Goal: Task Accomplishment & Management: Manage account settings

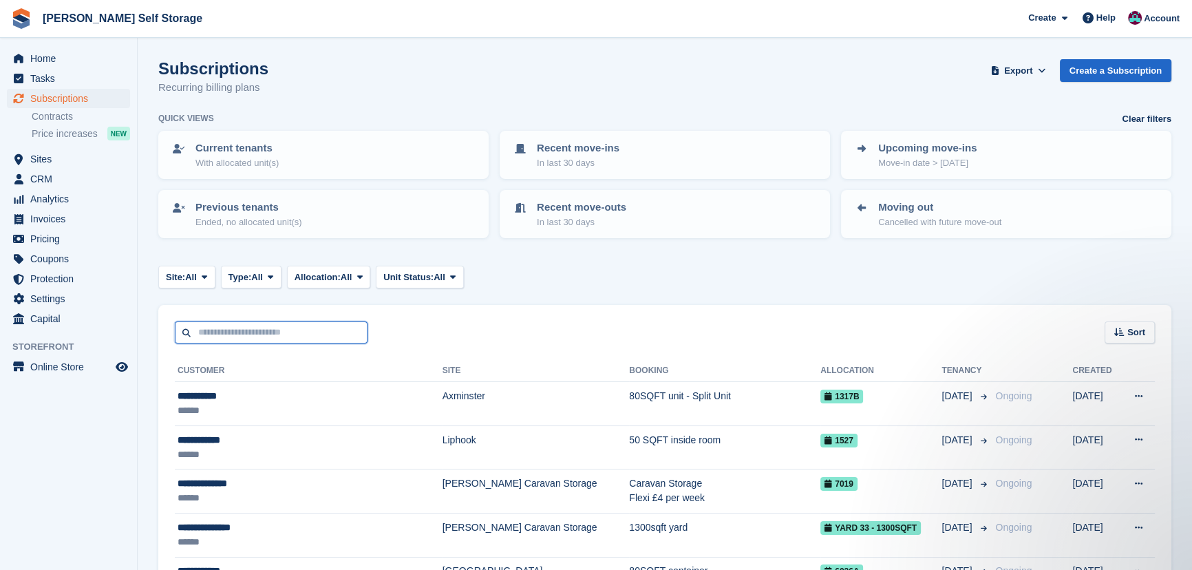
click at [247, 336] on input "text" at bounding box center [271, 332] width 193 height 23
click at [341, 372] on th "Customer" at bounding box center [309, 371] width 268 height 22
click at [343, 378] on th "Customer" at bounding box center [309, 371] width 268 height 22
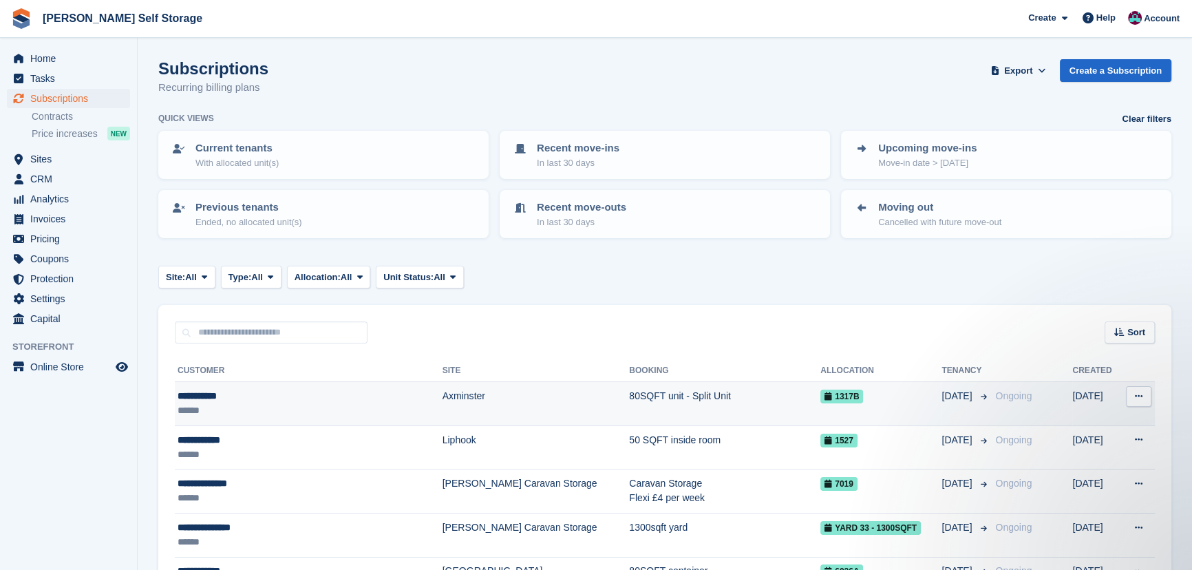
click at [344, 389] on div "**********" at bounding box center [287, 396] width 219 height 14
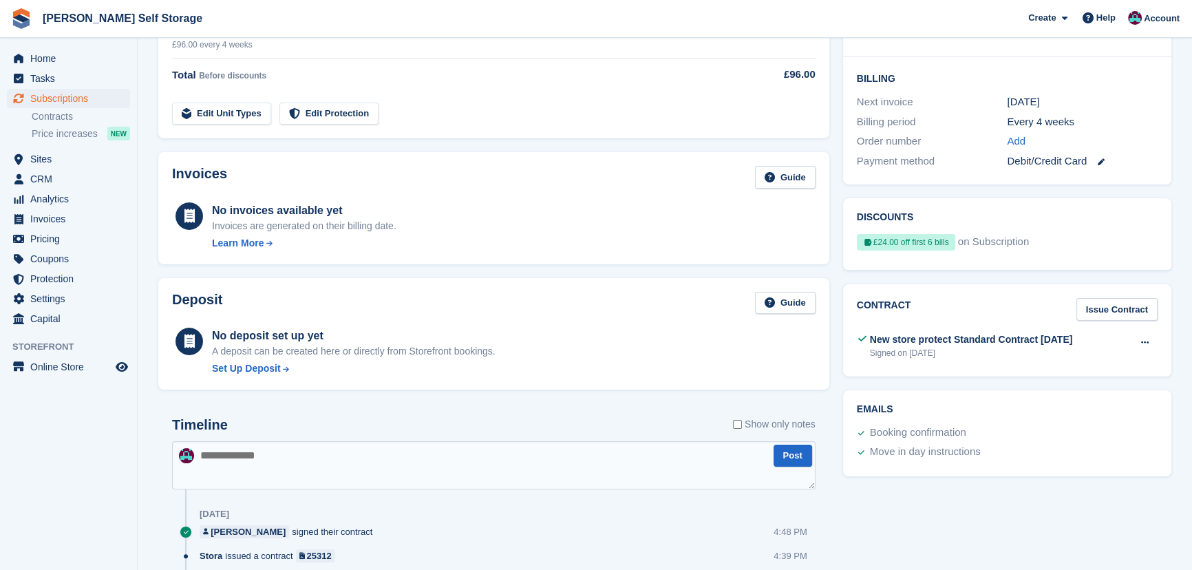
scroll to position [312, 0]
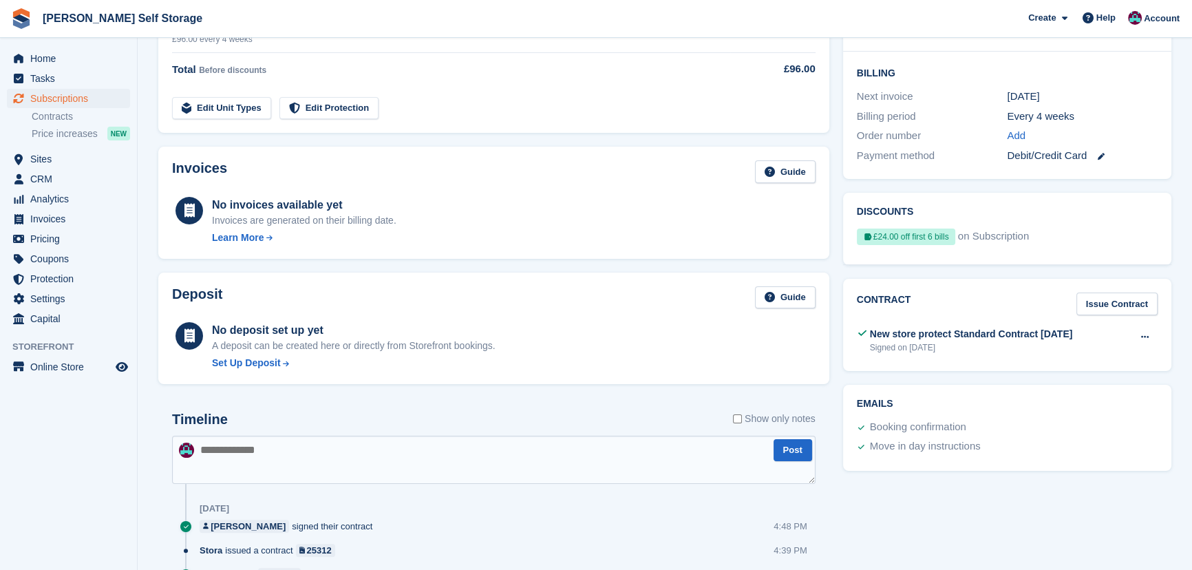
click at [1146, 346] on div "View Download" at bounding box center [1144, 343] width 25 height 32
click at [1145, 332] on icon at bounding box center [1145, 336] width 8 height 9
click at [1115, 352] on div "View Download" at bounding box center [1091, 373] width 132 height 48
click at [1105, 358] on p "View" at bounding box center [1091, 364] width 120 height 18
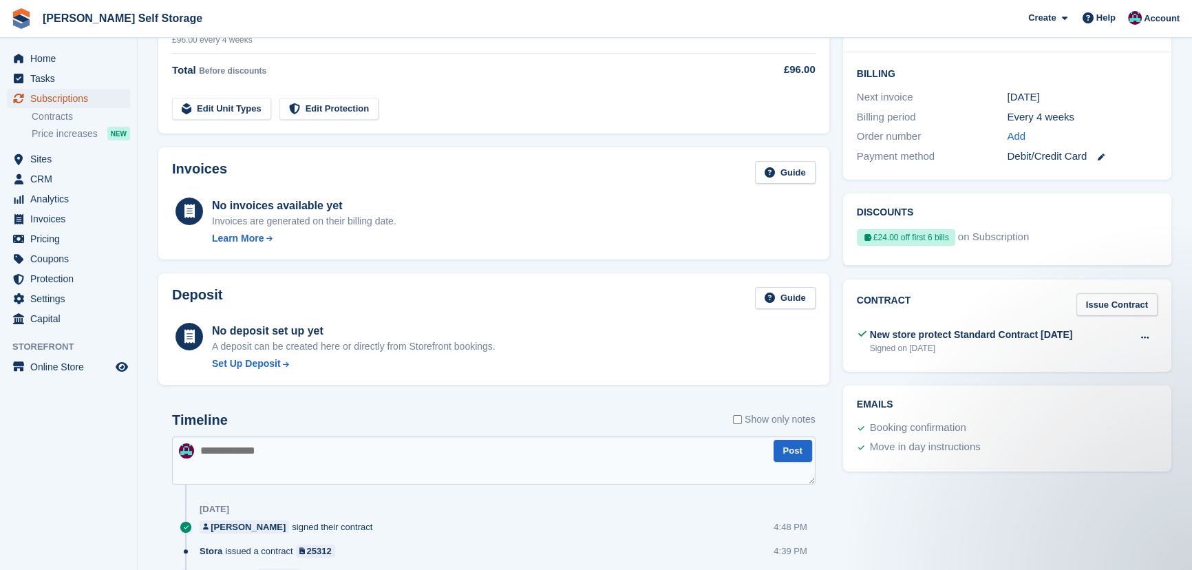
click at [75, 103] on span "Subscriptions" at bounding box center [71, 98] width 83 height 19
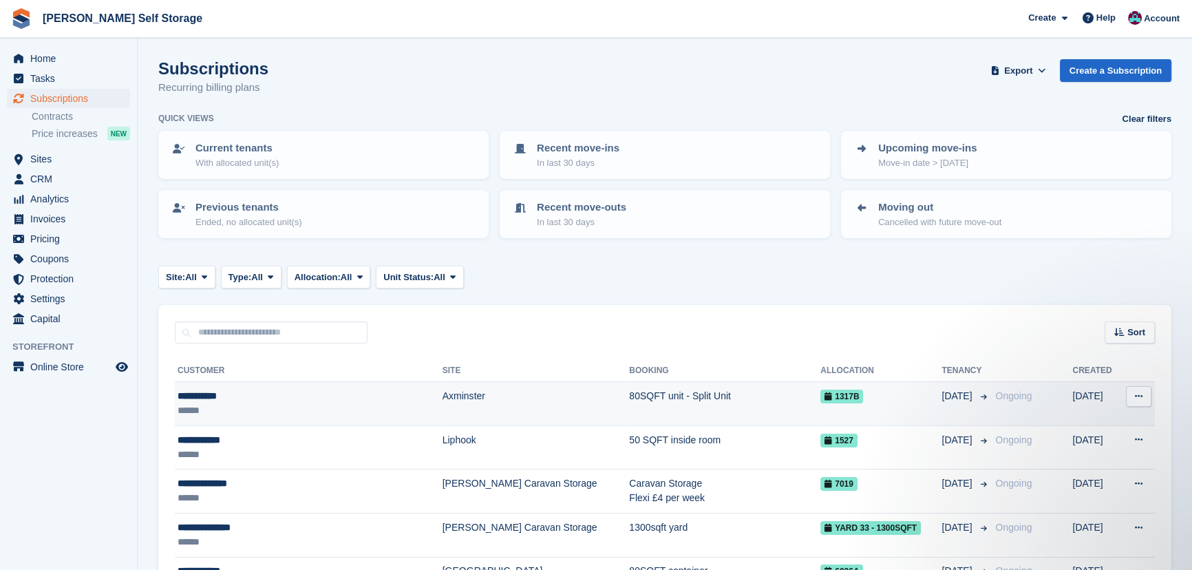
click at [442, 410] on td "Axminster" at bounding box center [535, 404] width 187 height 44
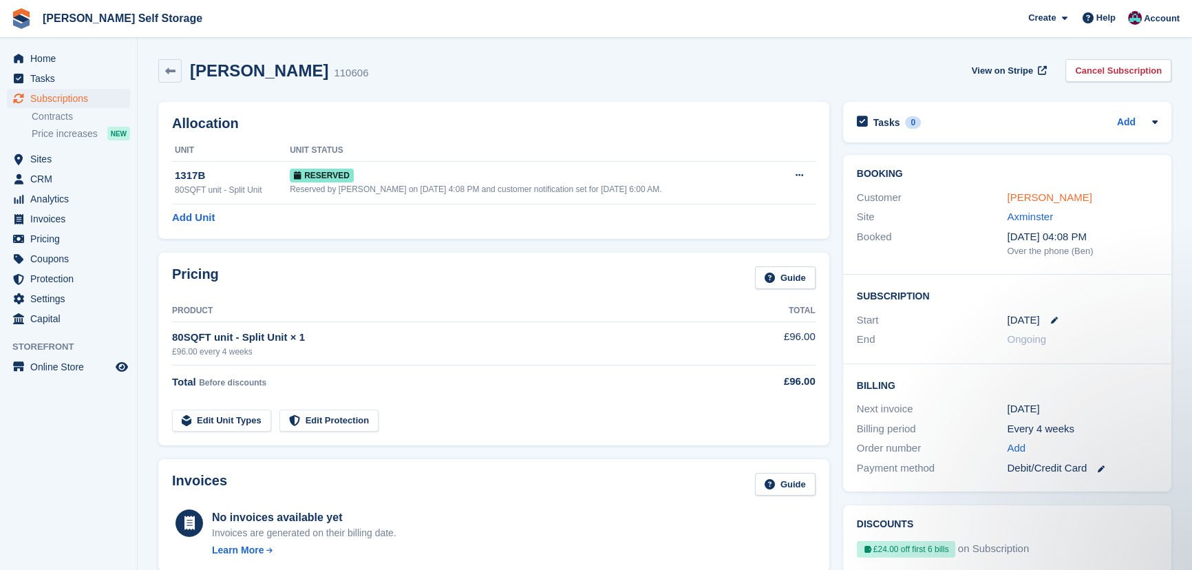
click at [1044, 200] on link "[PERSON_NAME]" at bounding box center [1049, 197] width 85 height 12
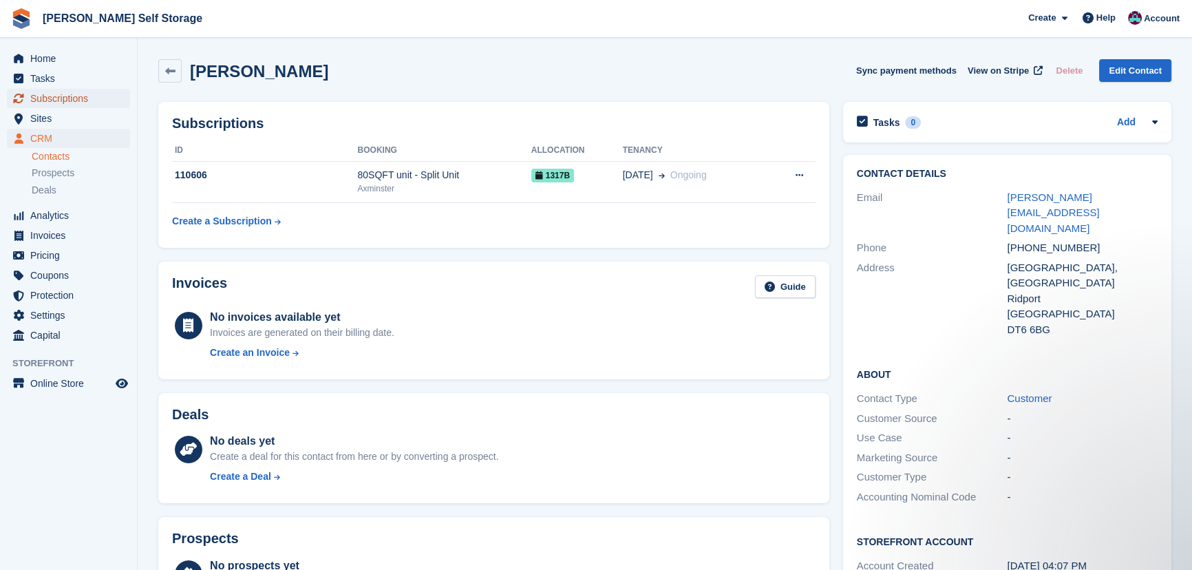
click at [100, 96] on span "Subscriptions" at bounding box center [71, 98] width 83 height 19
